Goal: Task Accomplishment & Management: Use online tool/utility

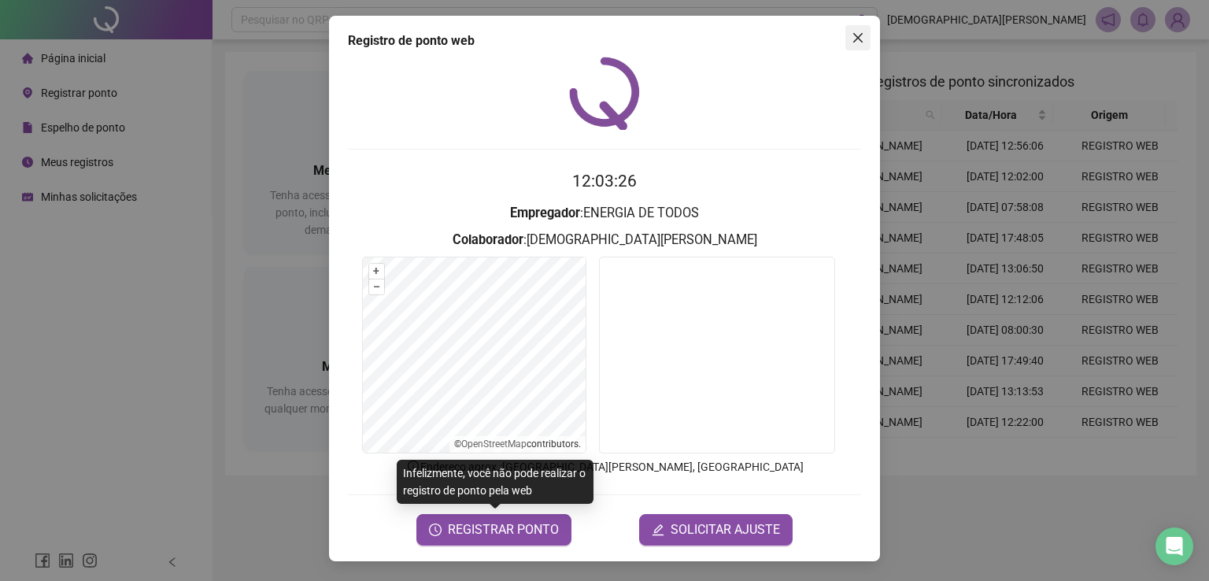
click at [850, 33] on span "Close" at bounding box center [857, 37] width 25 height 13
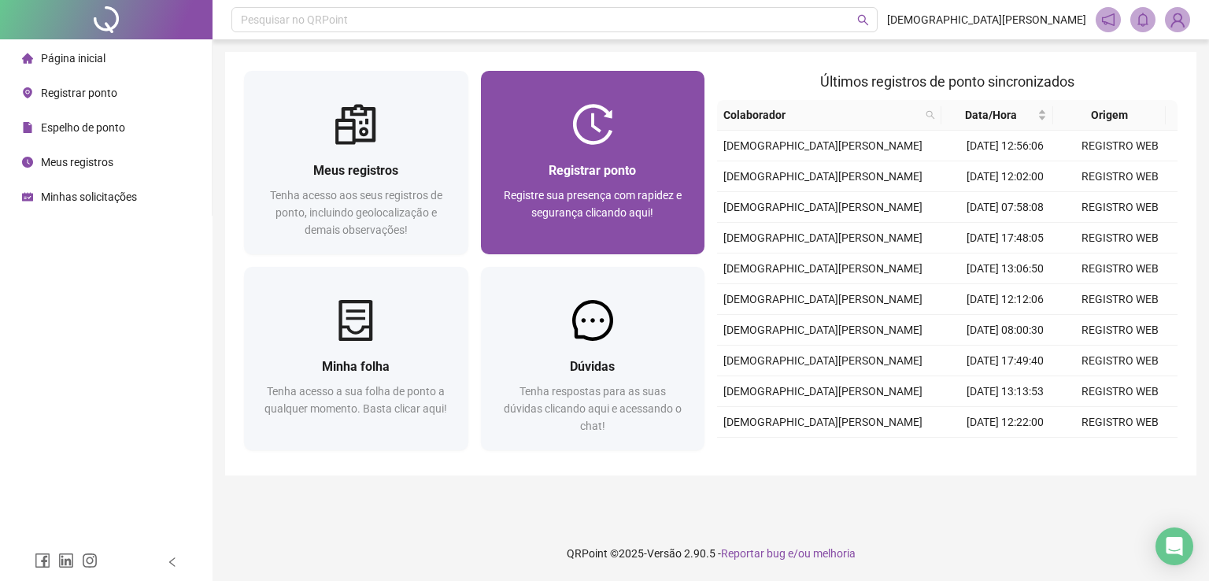
click at [573, 139] on img at bounding box center [592, 124] width 41 height 41
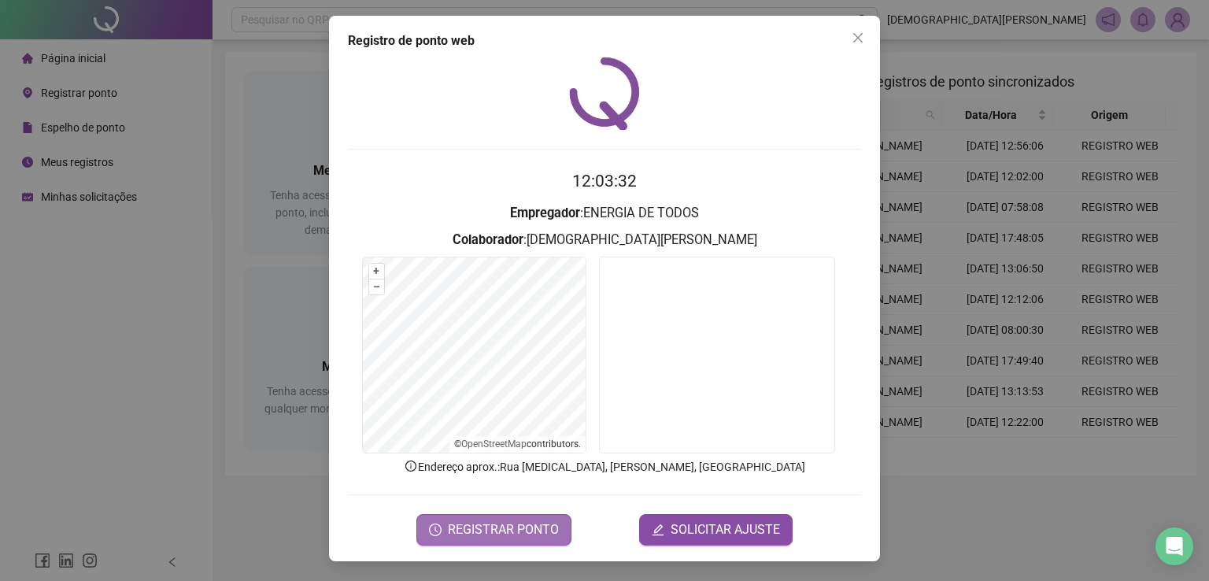
click at [471, 526] on span "REGISTRAR PONTO" at bounding box center [503, 529] width 111 height 19
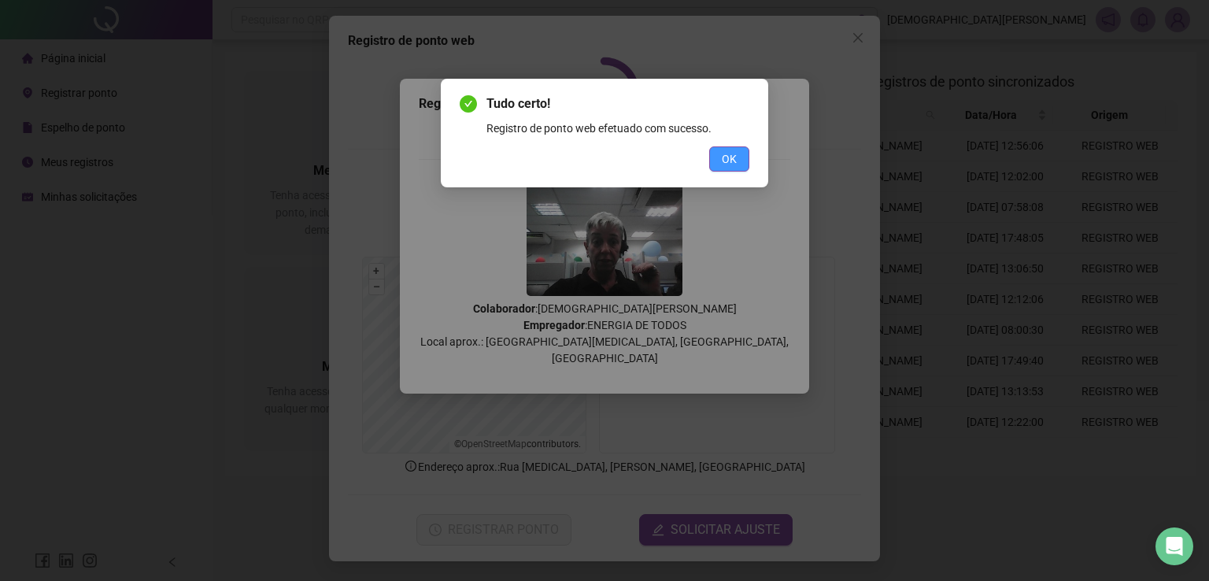
click at [727, 157] on span "OK" at bounding box center [729, 158] width 15 height 17
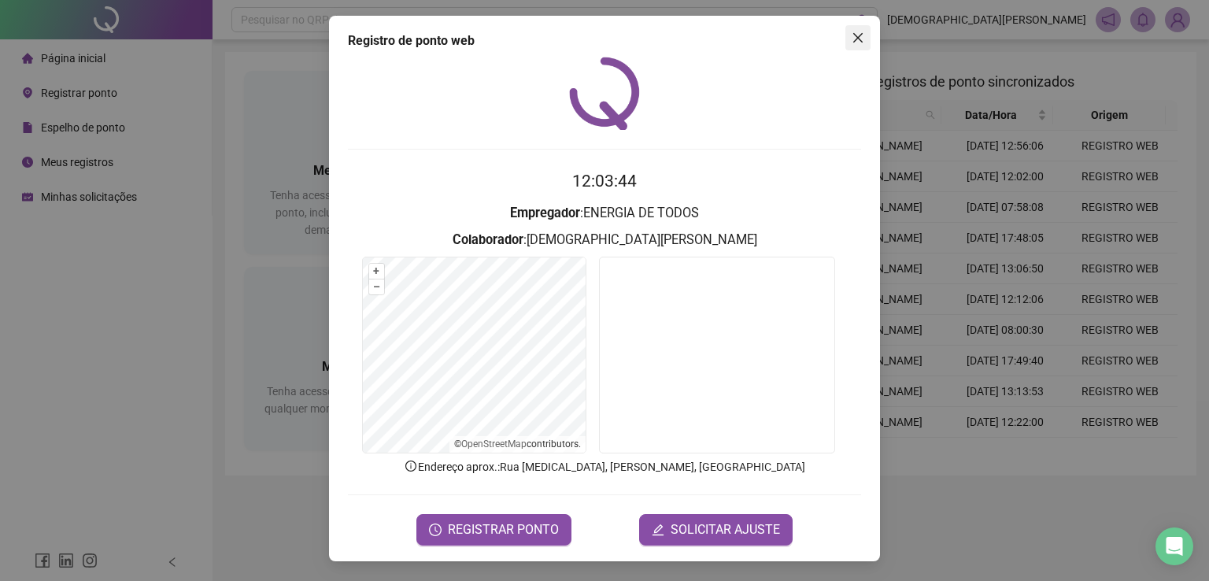
click at [856, 39] on icon "close" at bounding box center [858, 37] width 13 height 13
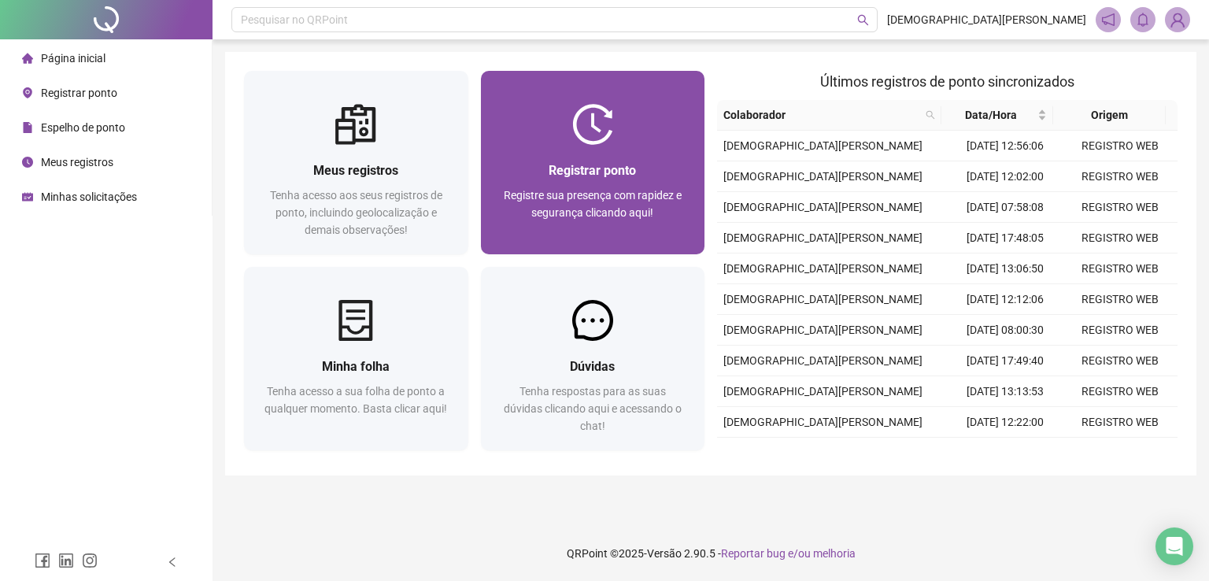
click at [568, 146] on div "Registrar ponto Registre sua presença com rapidez e segurança clicando aqui!" at bounding box center [593, 199] width 224 height 109
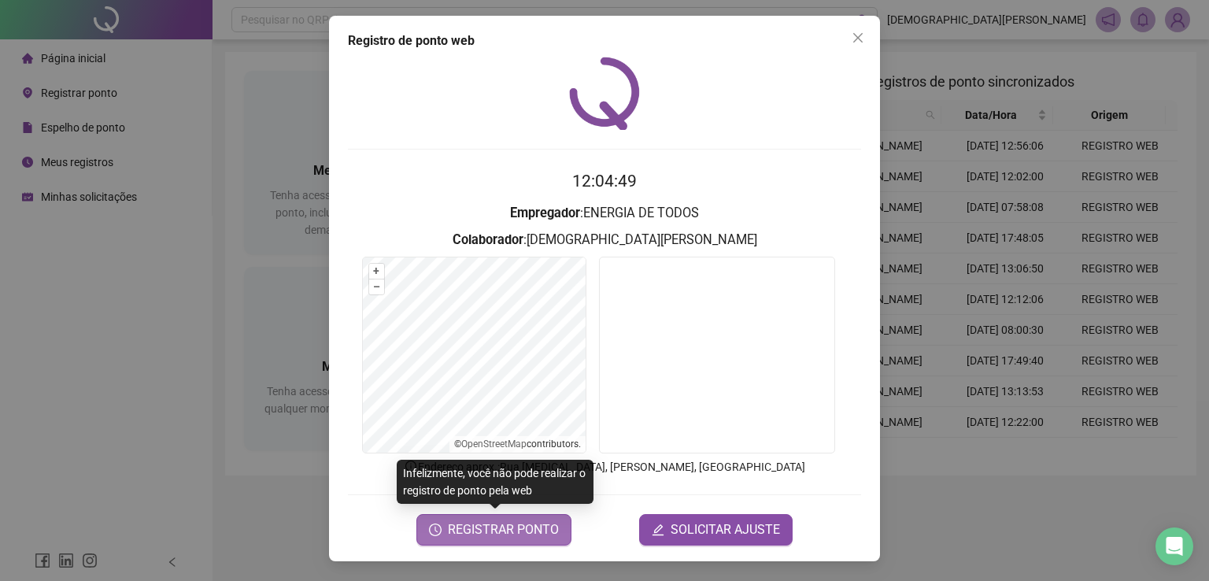
click at [442, 530] on icon "clock-circle" at bounding box center [435, 529] width 13 height 13
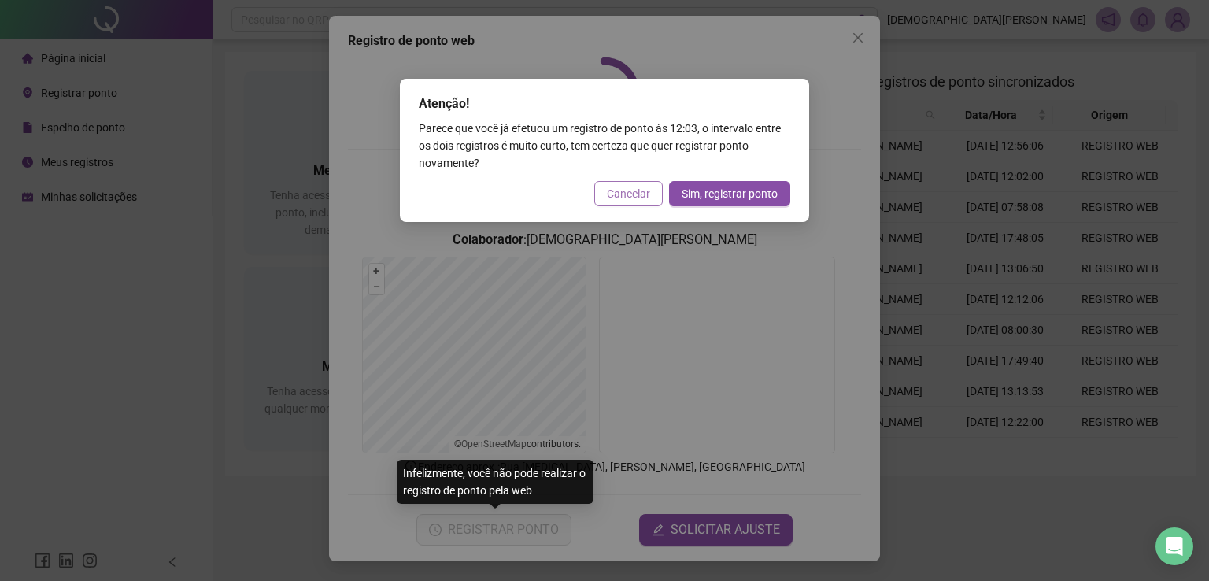
click at [639, 193] on span "Cancelar" at bounding box center [628, 193] width 43 height 17
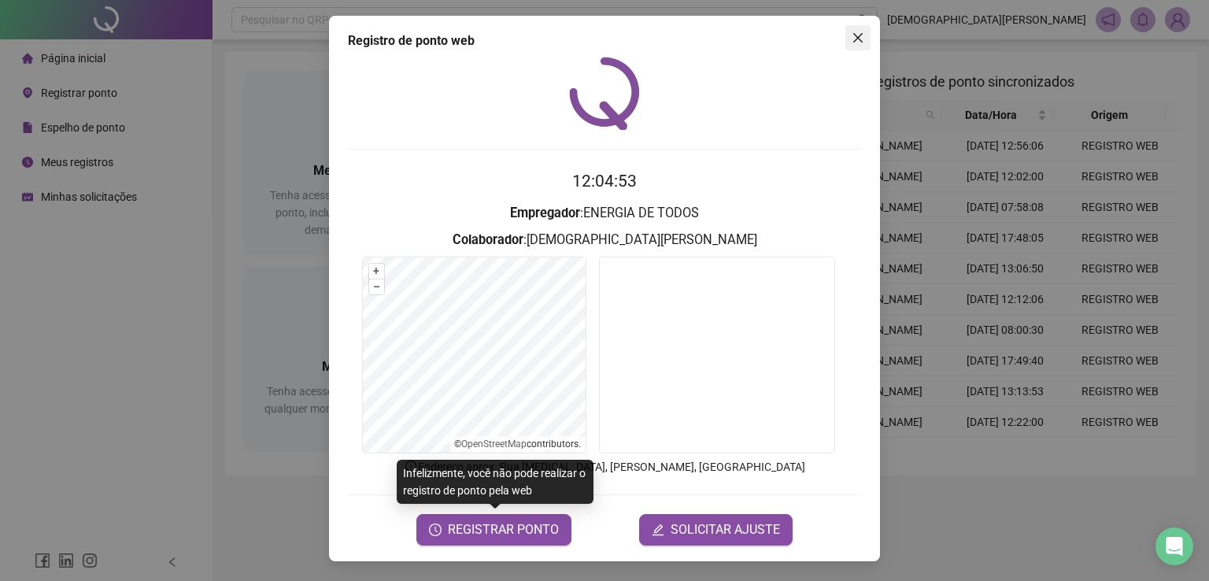
click at [852, 35] on icon "close" at bounding box center [858, 37] width 13 height 13
